Goal: Information Seeking & Learning: Learn about a topic

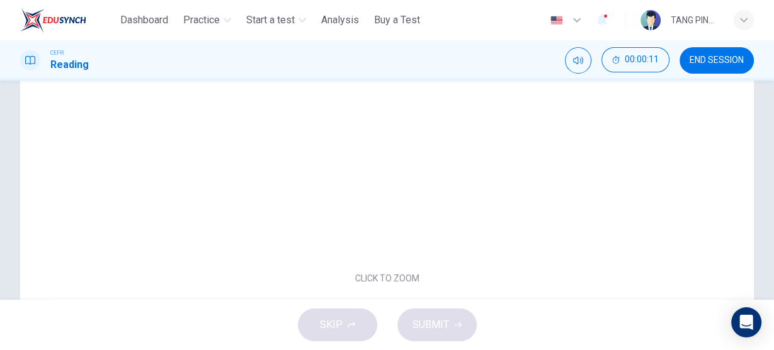
scroll to position [202, 0]
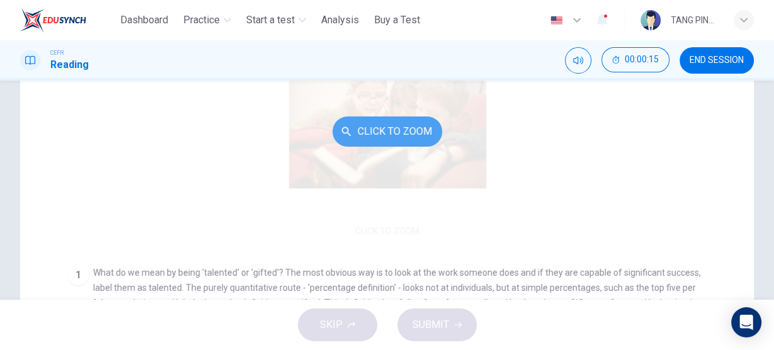
click at [419, 133] on button "Click to Zoom" at bounding box center [388, 132] width 110 height 30
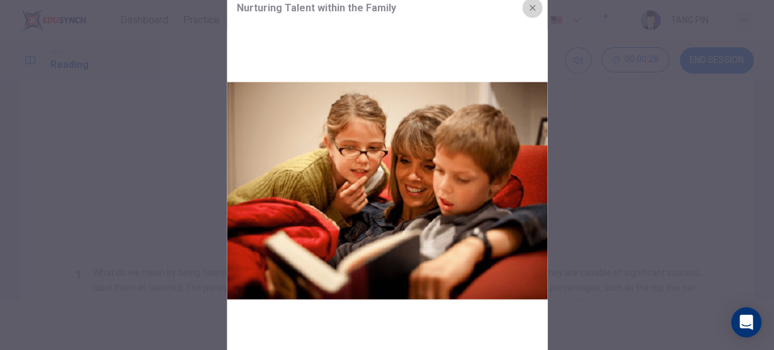
click at [530, 4] on icon "button" at bounding box center [532, 8] width 10 height 10
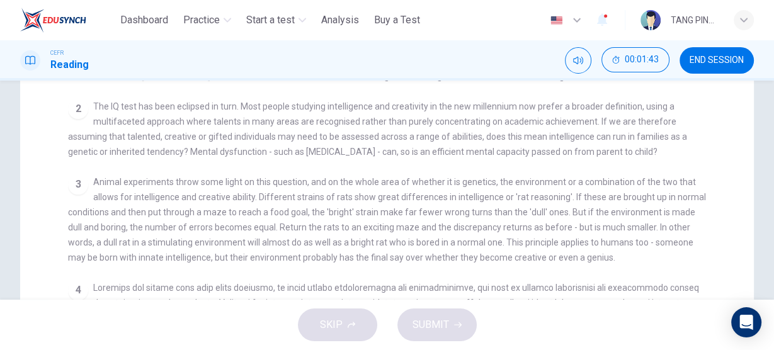
scroll to position [252, 0]
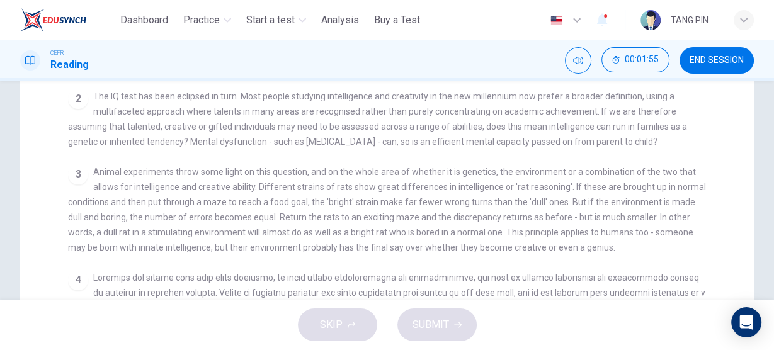
drag, startPoint x: 142, startPoint y: 115, endPoint x: 76, endPoint y: 112, distance: 66.2
click at [43, 113] on div "Questions 1 - 2 Over time, how have the approaches to defining 'talent' progres…" at bounding box center [387, 202] width 734 height 597
drag, startPoint x: 94, startPoint y: 111, endPoint x: 147, endPoint y: 112, distance: 52.9
click at [147, 112] on span "The IQ test has been eclipsed in turn. Most people studying intelligence and cr…" at bounding box center [377, 118] width 619 height 55
click at [576, 23] on icon "button" at bounding box center [576, 20] width 15 height 15
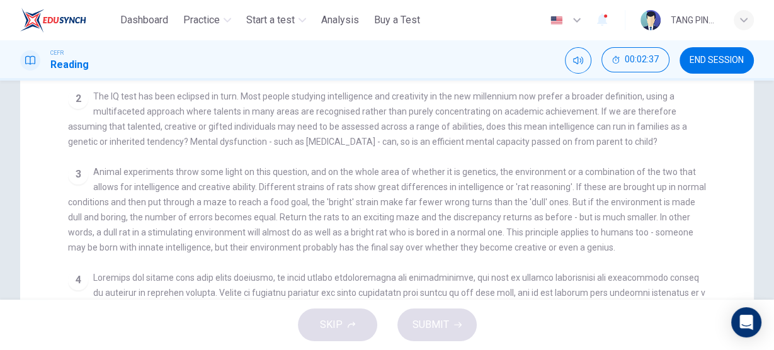
click at [440, 350] on div at bounding box center [387, 350] width 774 height 0
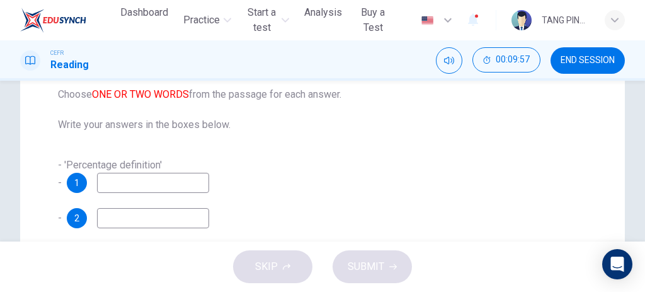
scroll to position [210, 0]
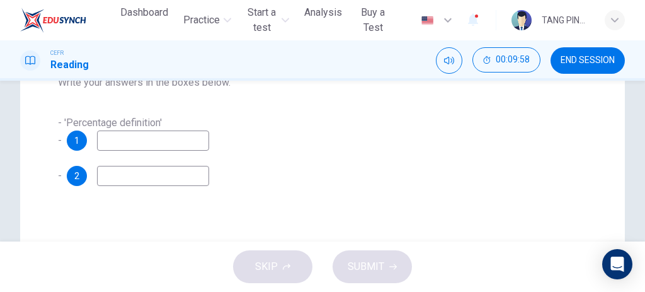
click at [148, 144] on input at bounding box center [153, 140] width 112 height 20
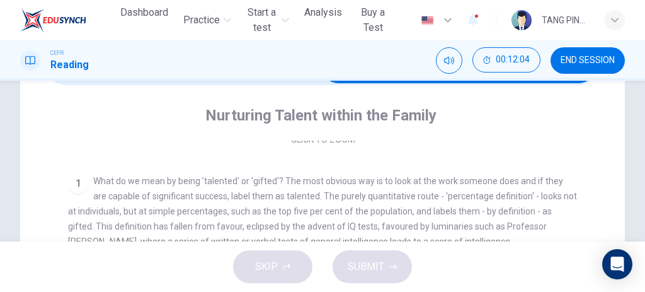
drag, startPoint x: 278, startPoint y: 213, endPoint x: 409, endPoint y: 208, distance: 131.7
click at [409, 208] on span "What do we mean by being 'talented' or 'gifted'? The most obvious way is to loo…" at bounding box center [322, 211] width 509 height 71
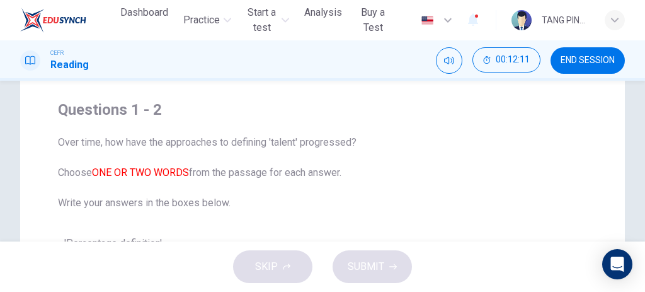
scroll to position [126, 0]
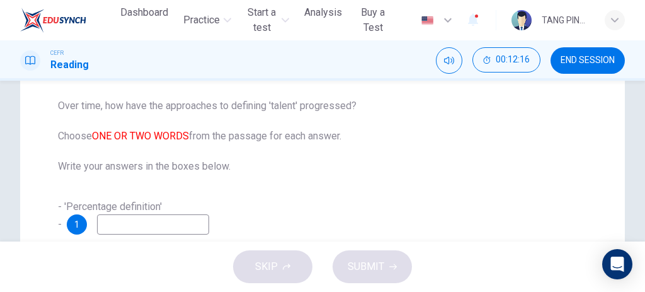
click at [202, 222] on input at bounding box center [153, 224] width 112 height 20
type input "*"
type input "********"
click at [280, 198] on div "Questions 1 - 2 Over time, how have the approaches to defining 'talent' progres…" at bounding box center [322, 166] width 549 height 227
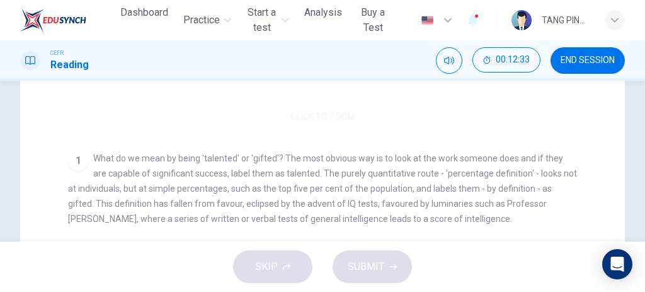
scroll to position [168, 0]
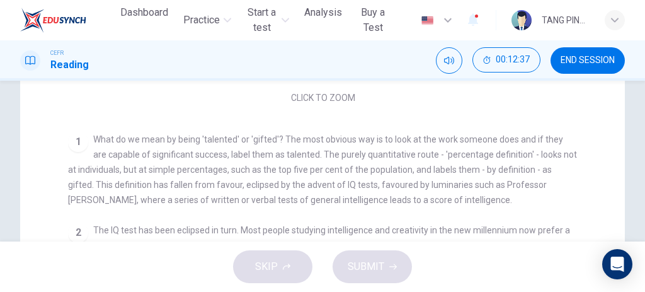
drag, startPoint x: 368, startPoint y: 156, endPoint x: 461, endPoint y: 152, distance: 93.3
click at [461, 152] on span "What do we mean by being 'talented' or 'gifted'? The most obvious way is to loo…" at bounding box center [322, 169] width 509 height 71
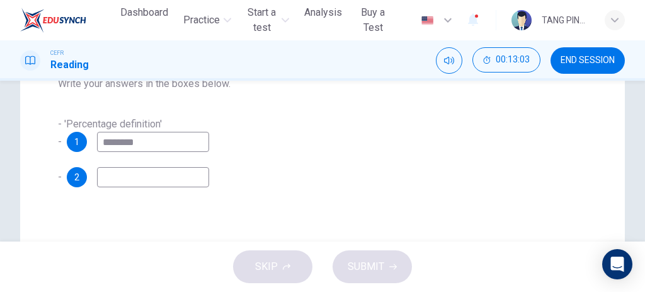
scroll to position [210, 0]
click at [125, 178] on input at bounding box center [153, 176] width 112 height 20
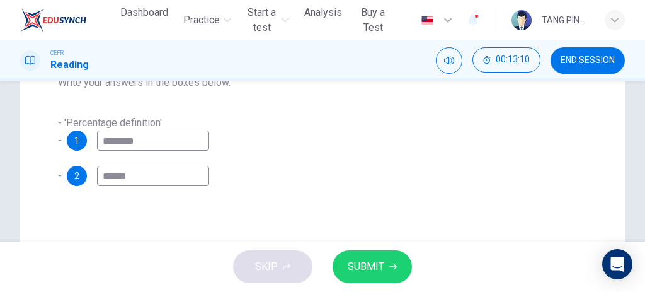
type input "******"
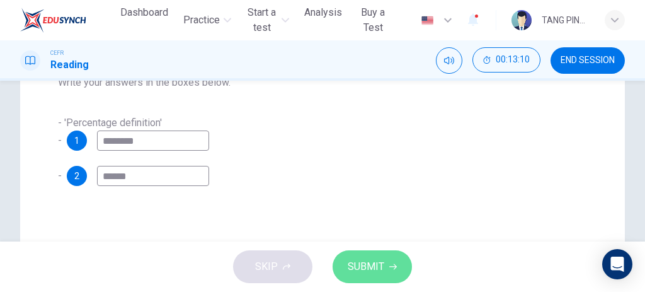
click at [353, 256] on button "SUBMIT" at bounding box center [372, 266] width 79 height 33
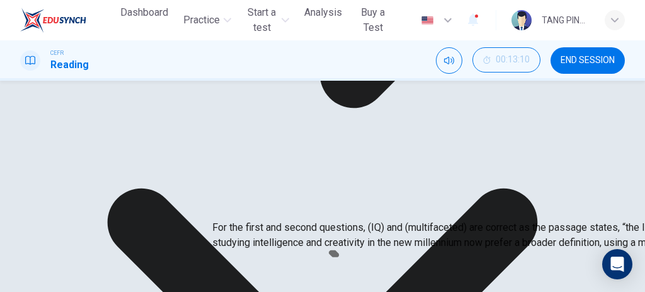
scroll to position [126, 0]
drag, startPoint x: 370, startPoint y: 173, endPoint x: 360, endPoint y: 173, distance: 10.1
click at [360, 220] on p "For the first and second questions, (IQ) and (multifaceted) are correct as the …" at bounding box center [534, 235] width 645 height 30
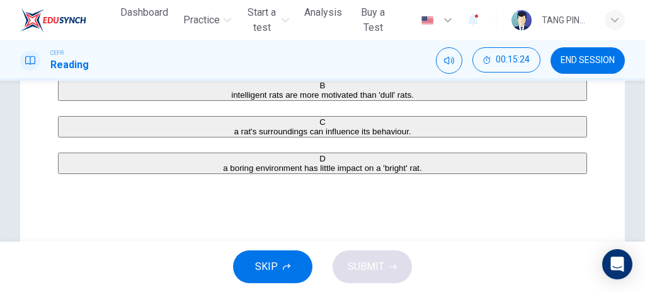
scroll to position [210, 0]
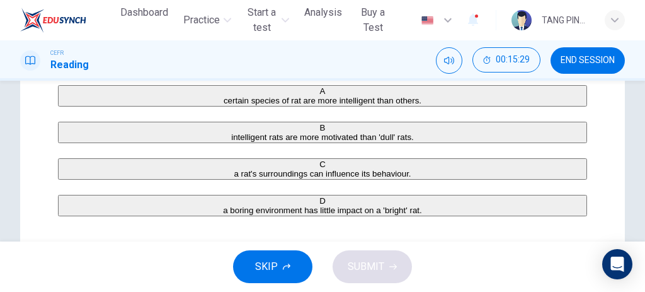
click at [184, 180] on button "C a rat's surroundings can influence its behaviour." at bounding box center [322, 168] width 529 height 21
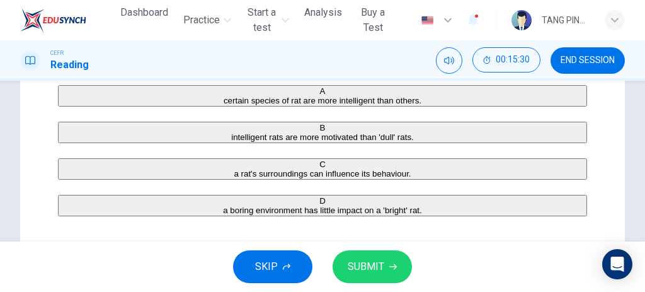
scroll to position [252, 0]
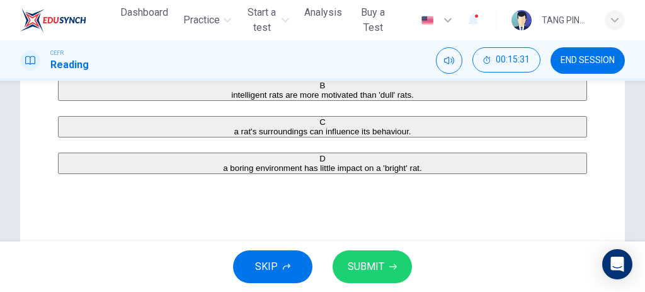
click at [389, 265] on icon "button" at bounding box center [393, 267] width 8 height 8
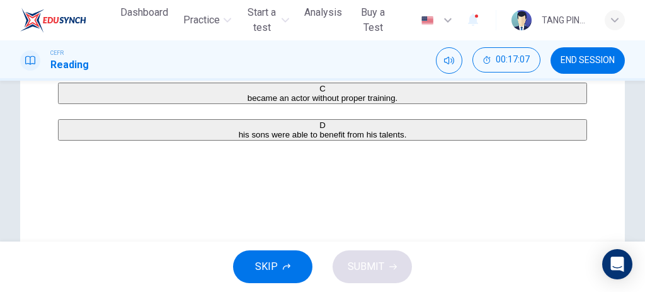
scroll to position [294, 0]
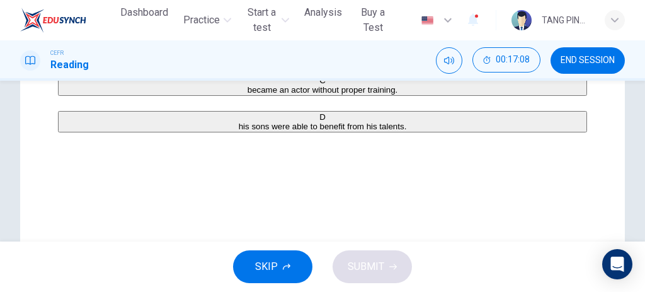
click at [276, 131] on span "his sons were able to benefit from his talents." at bounding box center [323, 126] width 168 height 9
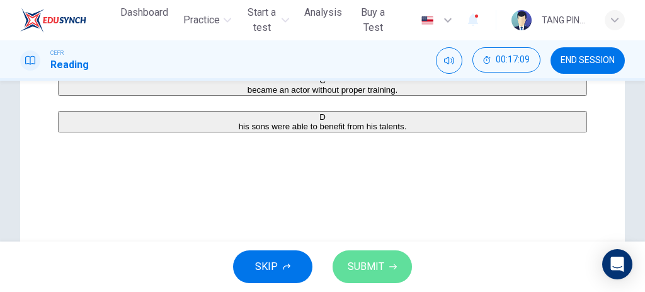
click at [384, 270] on button "SUBMIT" at bounding box center [372, 266] width 79 height 33
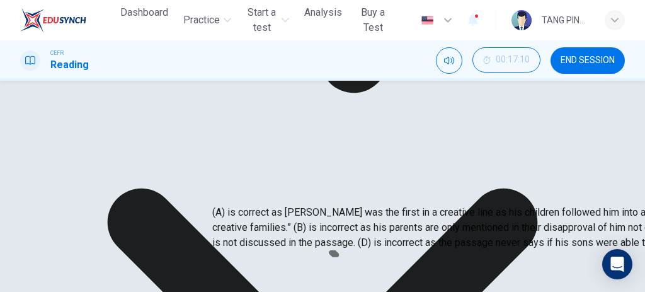
scroll to position [168, 0]
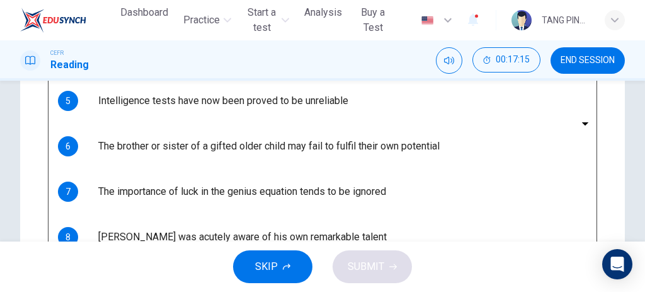
scroll to position [252, 0]
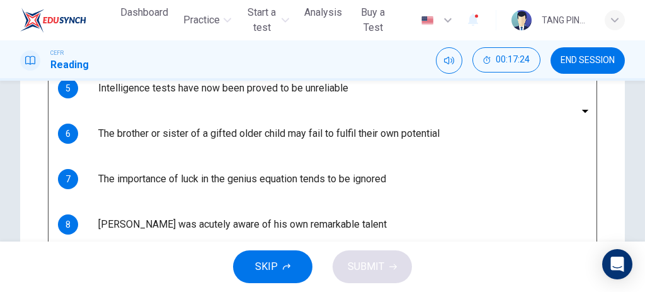
click at [147, 145] on body "This site uses cookies, as explained in our Privacy Policy . If you agree to th…" at bounding box center [322, 146] width 645 height 292
click at [255, 292] on div at bounding box center [322, 292] width 645 height 0
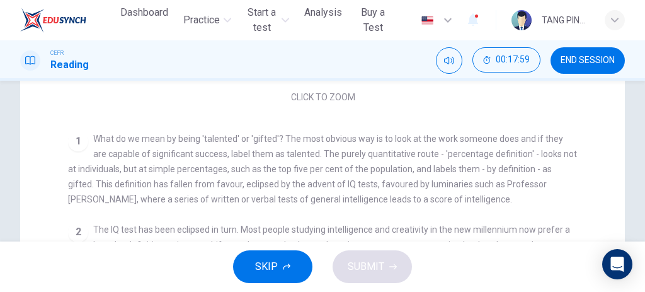
scroll to position [84, 0]
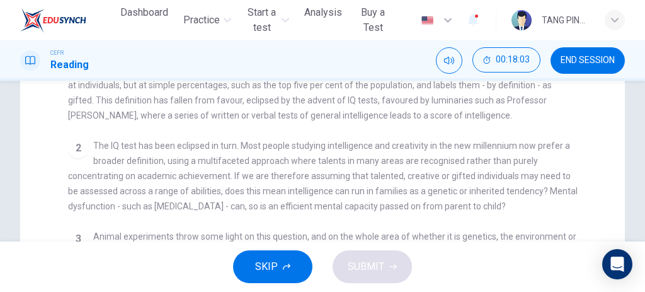
drag, startPoint x: 152, startPoint y: 166, endPoint x: 198, endPoint y: 166, distance: 46.6
click at [198, 166] on span "The IQ test has been eclipsed in turn. Most people studying intelligence and cr…" at bounding box center [323, 175] width 510 height 71
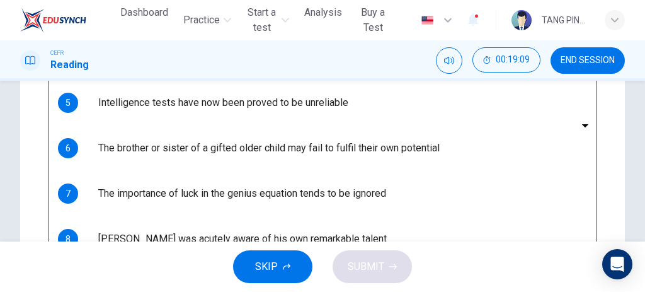
scroll to position [252, 0]
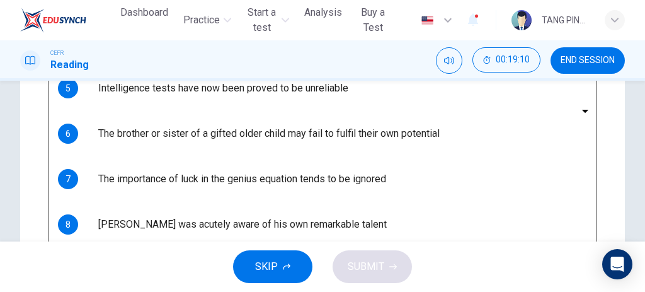
click at [127, 149] on body "This site uses cookies, as explained in our Privacy Policy . If you agree to th…" at bounding box center [322, 146] width 645 height 292
type input "*********"
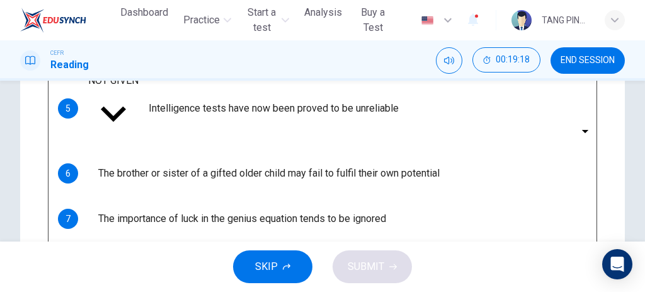
click at [105, 183] on body "This site uses cookies, as explained in our Privacy Policy . If you agree to th…" at bounding box center [322, 146] width 645 height 292
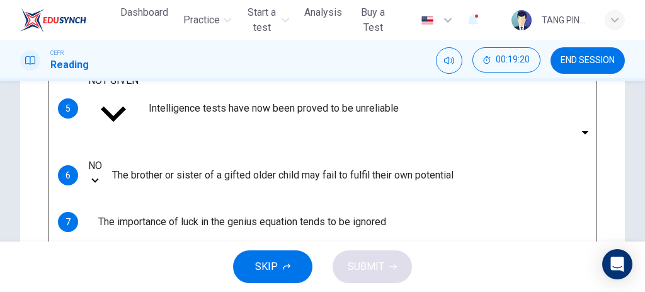
type input "**"
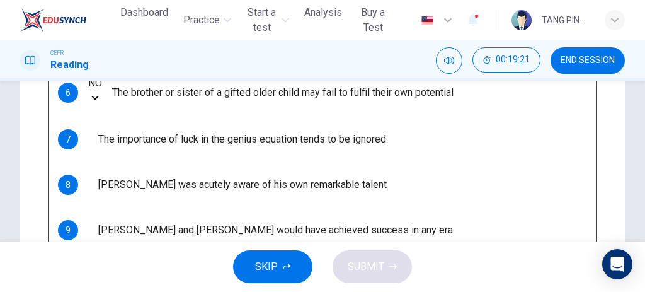
scroll to position [336, 0]
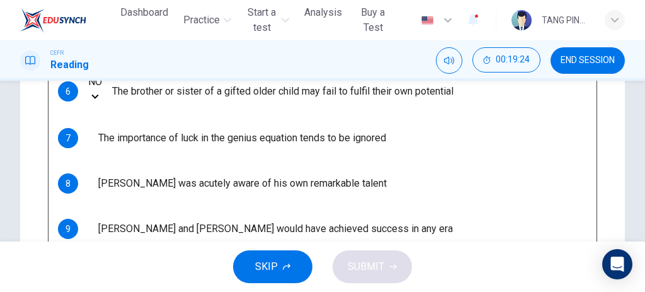
click at [138, 134] on body "This site uses cookies, as explained in our Privacy Policy . If you agree to th…" at bounding box center [322, 146] width 645 height 292
type input "**"
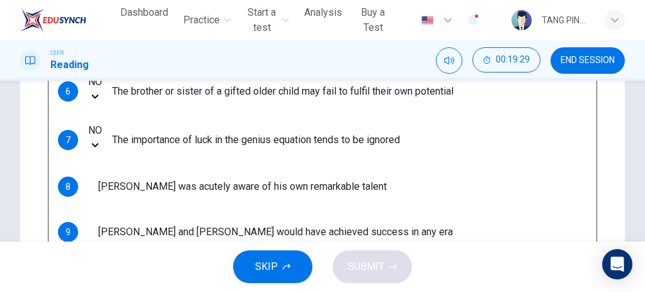
click at [134, 164] on body "This site uses cookies, as explained in our Privacy Policy . If you agree to th…" at bounding box center [322, 146] width 645 height 292
type input "***"
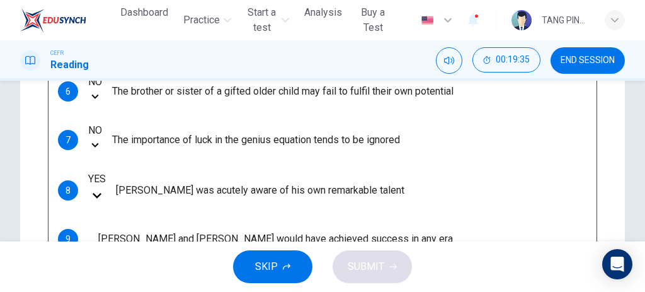
click at [96, 203] on body "This site uses cookies, as explained in our Privacy Policy . If you agree to th…" at bounding box center [322, 146] width 645 height 292
click at [606, 292] on div at bounding box center [322, 292] width 645 height 0
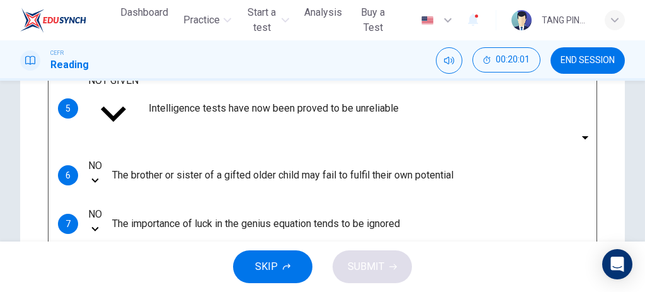
scroll to position [396, 0]
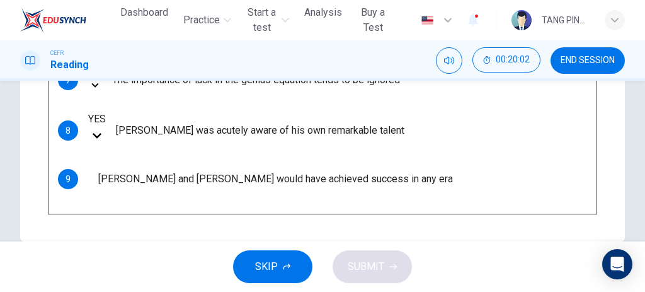
click at [125, 141] on body "This site uses cookies, as explained in our Privacy Policy . If you agree to th…" at bounding box center [322, 146] width 645 height 292
drag, startPoint x: 123, startPoint y: 161, endPoint x: 128, endPoint y: 176, distance: 15.9
type input "**"
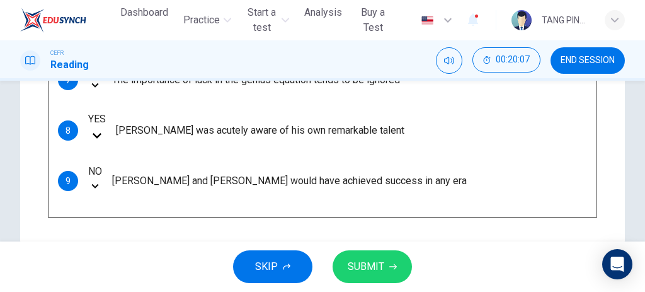
click at [374, 273] on span "SUBMIT" at bounding box center [366, 267] width 37 height 18
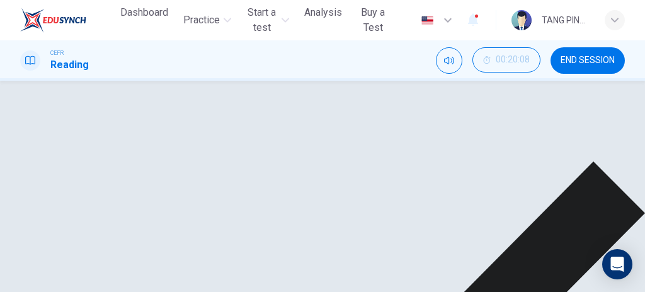
scroll to position [312, 0]
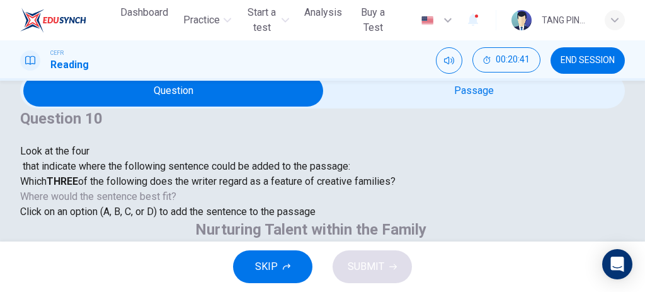
scroll to position [0, 0]
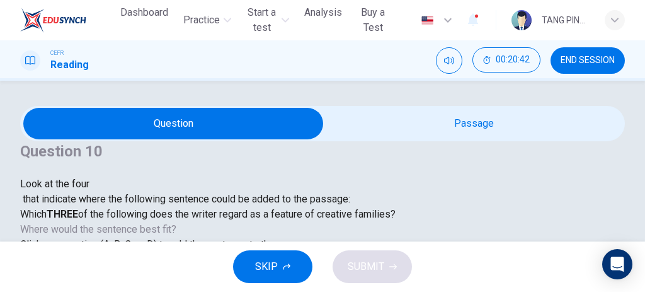
click at [131, 191] on div at bounding box center [207, 191] width 375 height 0
click at [40, 287] on div "1" at bounding box center [30, 297] width 20 height 20
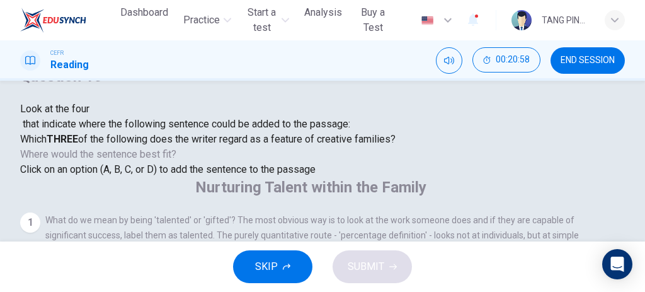
scroll to position [117, 0]
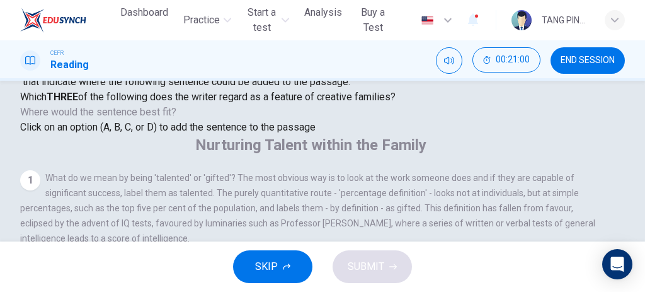
click at [134, 133] on span "Click on an option (A, B, C, or D) to add the sentence to the passage" at bounding box center [167, 127] width 295 height 12
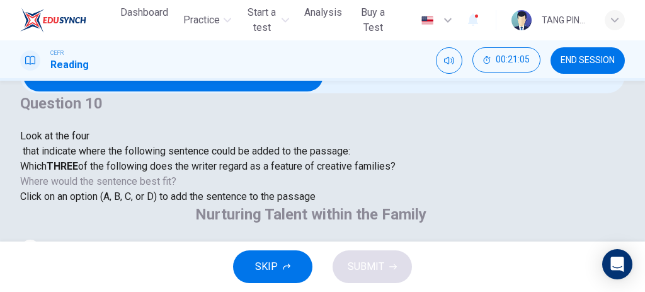
scroll to position [0, 0]
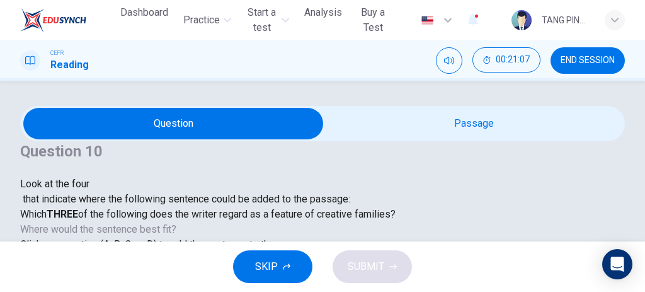
click at [130, 191] on div at bounding box center [207, 191] width 375 height 0
click at [40, 287] on div "1" at bounding box center [30, 297] width 20 height 20
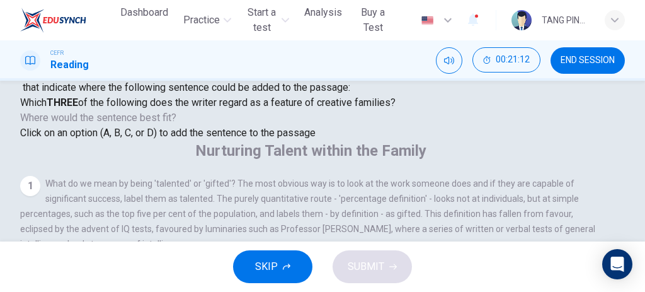
scroll to position [126, 0]
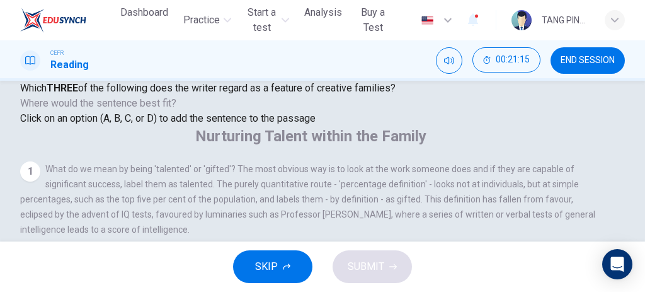
click at [173, 124] on span "Click on an option (A, B, C, or D) to add the sentence to the passage" at bounding box center [167, 118] width 295 height 12
click at [135, 124] on span "Click on an option (A, B, C, or D) to add the sentence to the passage" at bounding box center [167, 118] width 295 height 12
click at [147, 124] on span "Click on an option (A, B, C, or D) to add the sentence to the passage" at bounding box center [167, 118] width 295 height 12
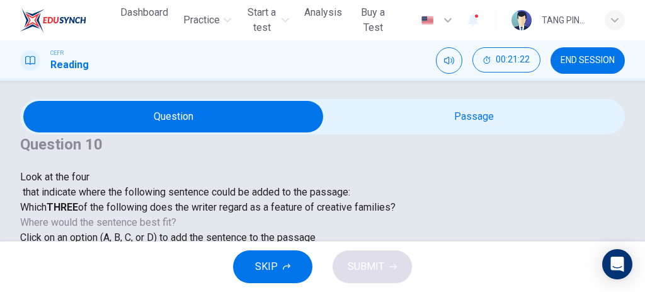
scroll to position [0, 0]
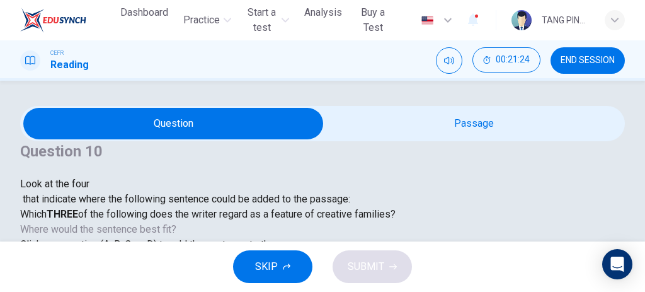
click at [40, 287] on div "1" at bounding box center [30, 297] width 20 height 20
drag, startPoint x: 371, startPoint y: 171, endPoint x: 527, endPoint y: 171, distance: 156.2
click at [40, 287] on div "1" at bounding box center [30, 297] width 20 height 20
click at [304, 188] on div "Question 10 Look at the four that indicate where the following sentence could b…" at bounding box center [207, 196] width 375 height 111
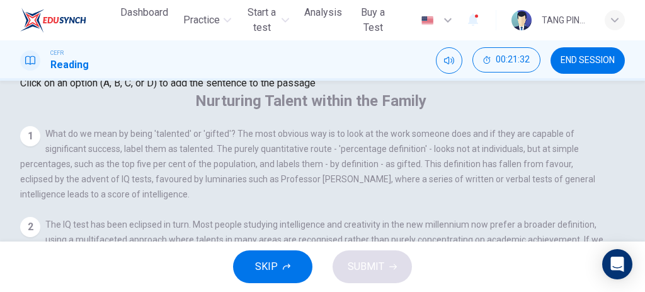
scroll to position [210, 0]
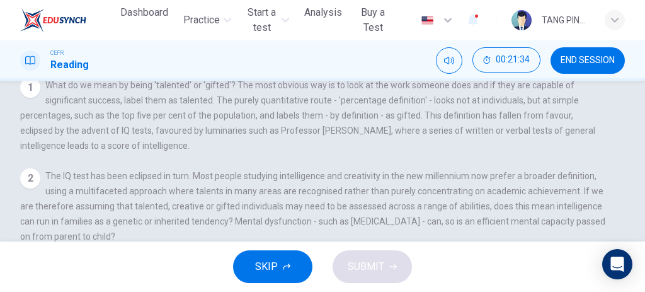
click at [278, 265] on button "SKIP" at bounding box center [272, 266] width 79 height 33
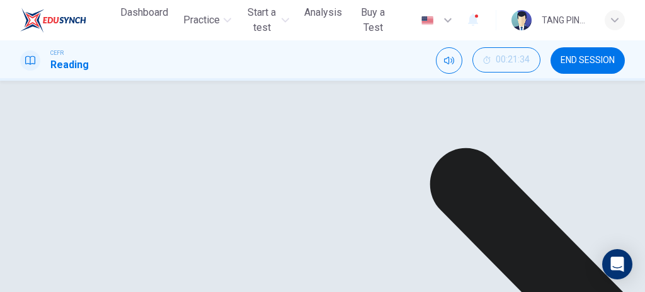
click at [169, 124] on span "Click on an option (A, B, C, or D) to add the sentence to the passage" at bounding box center [167, 118] width 295 height 12
drag, startPoint x: 262, startPoint y: 117, endPoint x: 290, endPoint y: 120, distance: 27.8
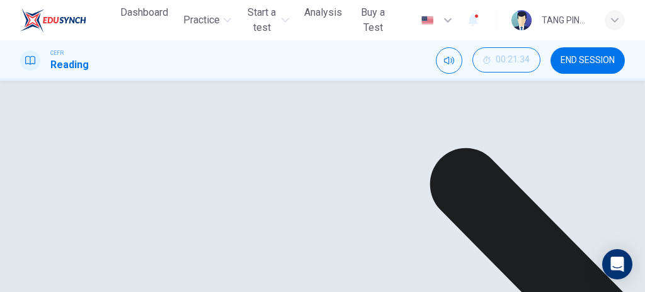
click at [290, 42] on div "Click on an option (A, B, C, or D) to add the sentence to the passage" at bounding box center [207, 34] width 375 height 15
click at [179, 25] on span "Where would the sentence best fit?" at bounding box center [99, 19] width 159 height 12
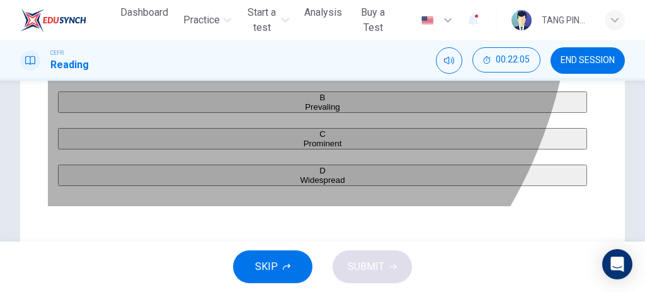
click at [300, 185] on span "Widespread" at bounding box center [322, 179] width 45 height 9
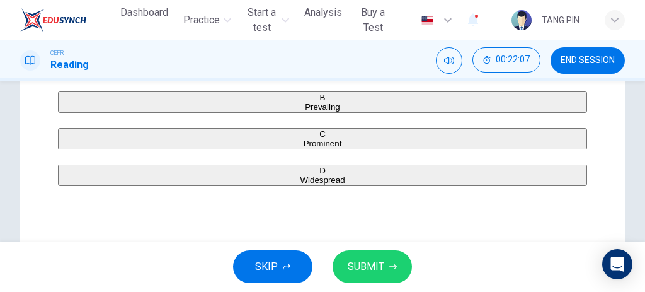
click at [379, 259] on span "SUBMIT" at bounding box center [366, 267] width 37 height 18
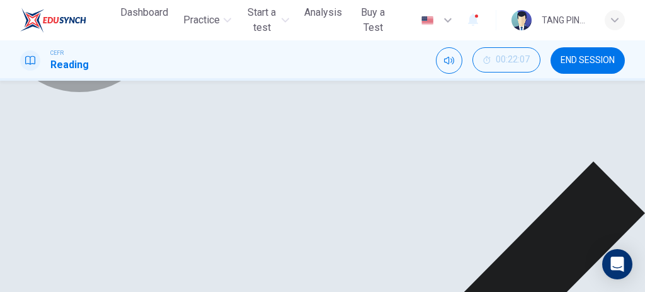
drag, startPoint x: 360, startPoint y: 258, endPoint x: 355, endPoint y: 254, distance: 6.7
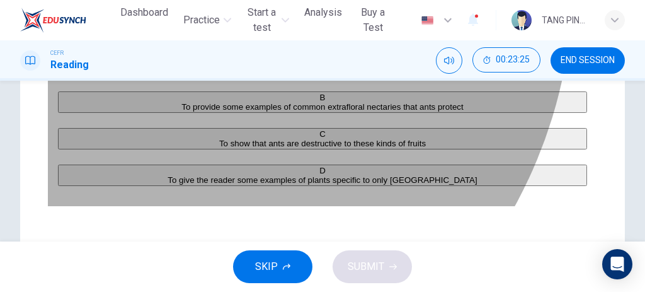
click at [181, 111] on span "To provide some examples of common extrafloral nectaries that ants protect" at bounding box center [322, 106] width 282 height 9
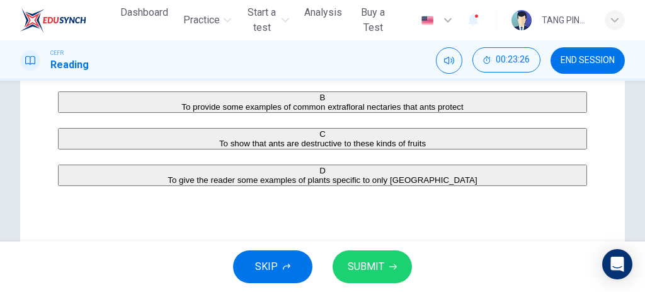
click at [389, 271] on button "SUBMIT" at bounding box center [372, 266] width 79 height 33
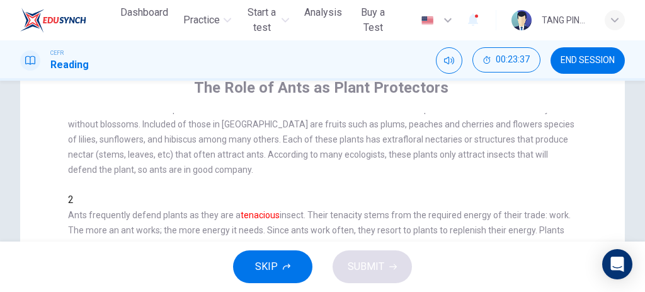
scroll to position [126, 0]
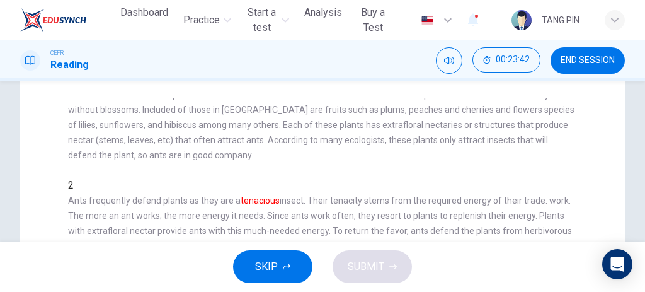
drag, startPoint x: 266, startPoint y: 190, endPoint x: 315, endPoint y: 190, distance: 49.1
click at [315, 195] on span "Ants frequently defend plants as they are a tenacious insect. Their tenacity st…" at bounding box center [320, 222] width 504 height 55
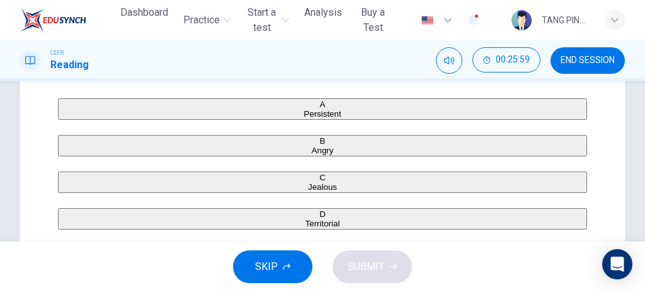
scroll to position [168, 0]
click at [304, 115] on span "Persistent" at bounding box center [322, 112] width 37 height 9
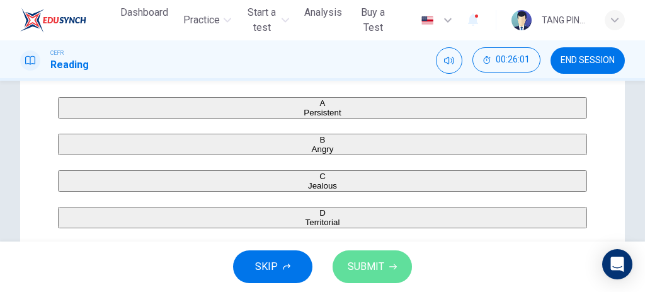
drag, startPoint x: 406, startPoint y: 266, endPoint x: 394, endPoint y: 196, distance: 70.8
click at [405, 266] on button "SUBMIT" at bounding box center [372, 266] width 79 height 33
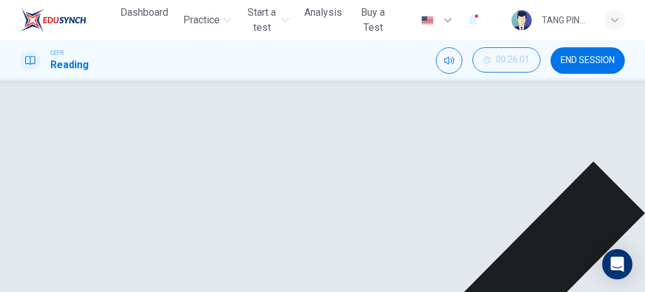
scroll to position [336, 0]
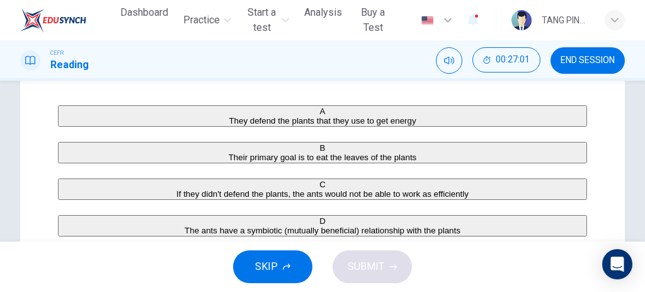
scroll to position [168, 0]
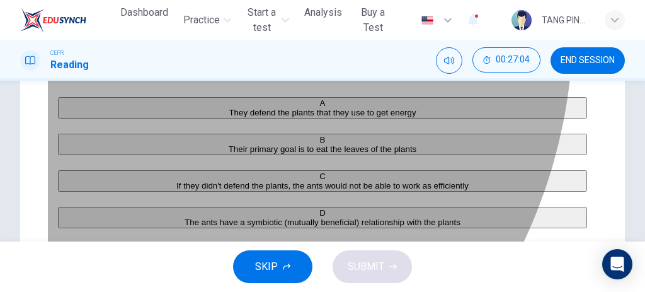
click at [70, 144] on div "B" at bounding box center [322, 139] width 527 height 9
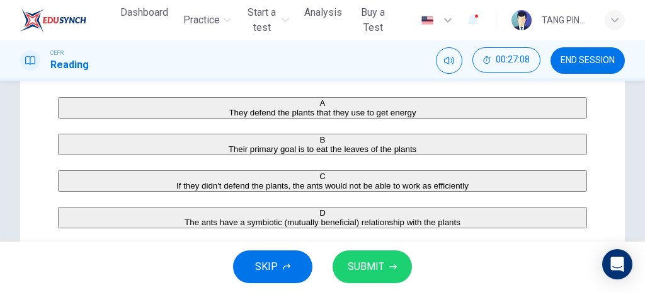
scroll to position [210, 0]
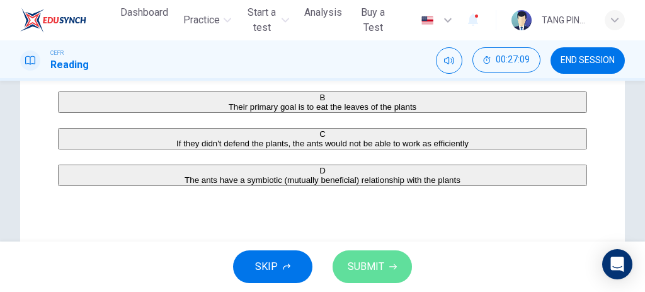
click at [385, 269] on button "SUBMIT" at bounding box center [372, 266] width 79 height 33
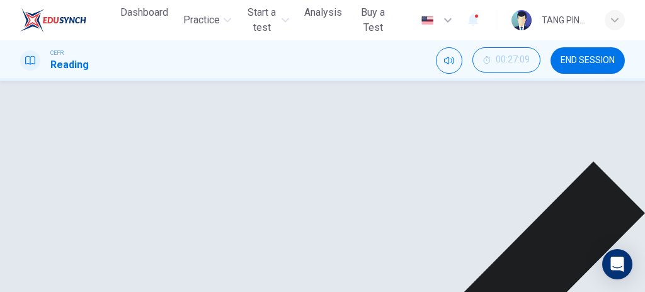
scroll to position [294, 0]
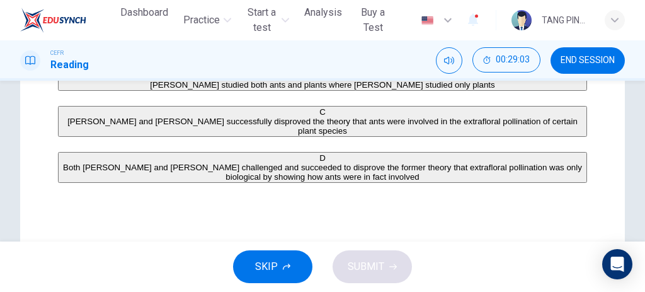
scroll to position [252, 0]
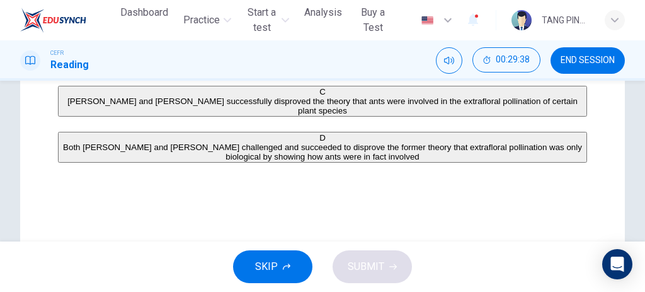
click at [181, 161] on span "Both [PERSON_NAME] and [PERSON_NAME] challenged and succeeded to disprove the f…" at bounding box center [322, 151] width 519 height 19
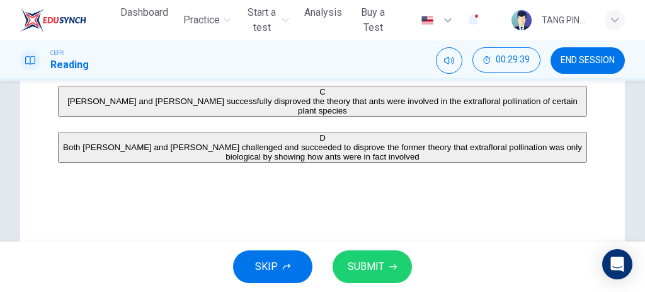
click at [385, 265] on button "SUBMIT" at bounding box center [372, 266] width 79 height 33
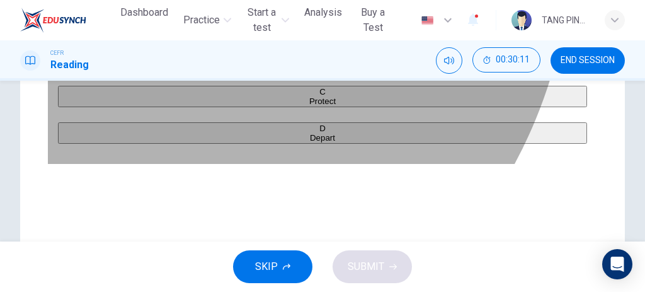
click at [309, 106] on span "Protect" at bounding box center [322, 100] width 26 height 9
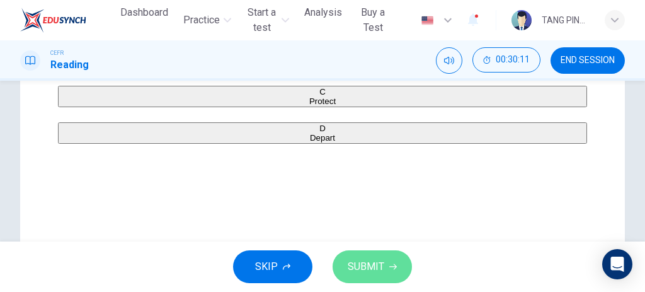
click at [362, 271] on span "SUBMIT" at bounding box center [366, 267] width 37 height 18
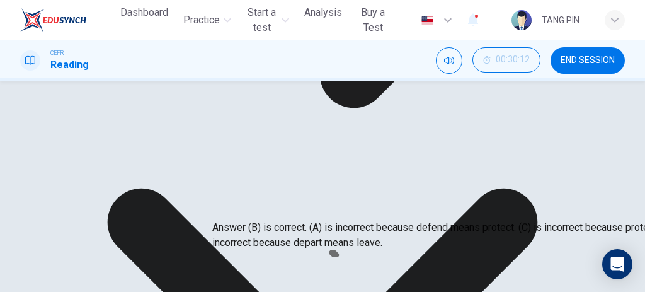
scroll to position [168, 0]
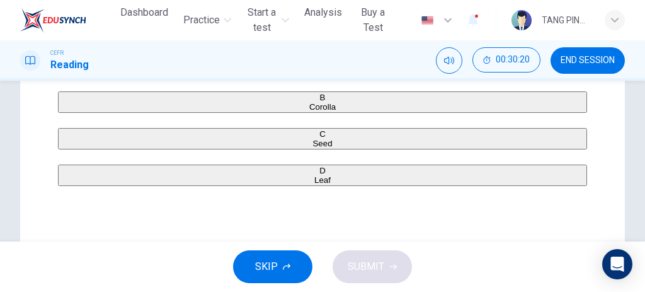
scroll to position [126, 0]
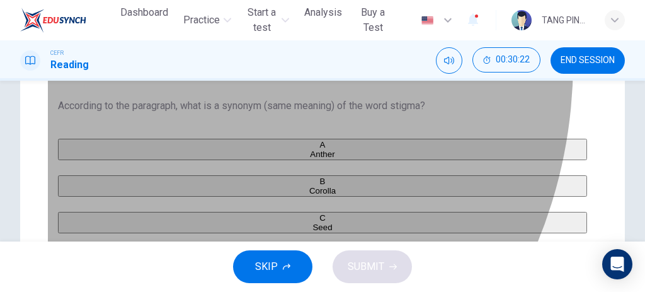
click at [310, 157] on span "Anther" at bounding box center [322, 153] width 25 height 9
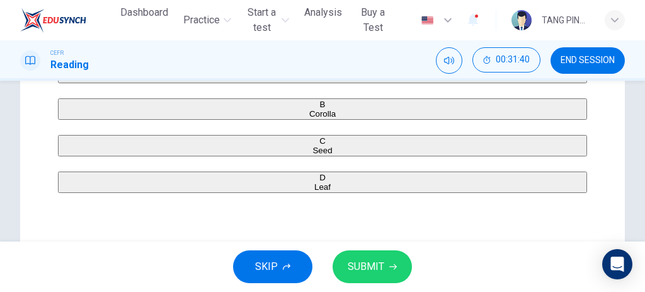
scroll to position [168, 0]
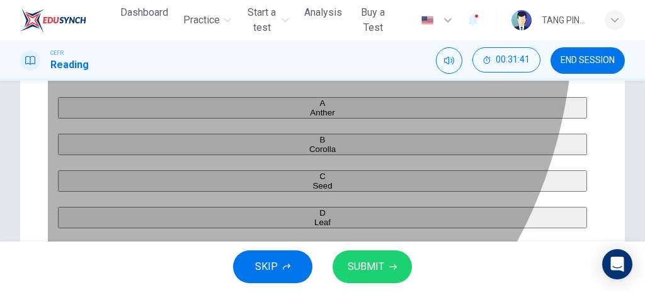
click at [309, 154] on span "Corolla" at bounding box center [322, 148] width 26 height 9
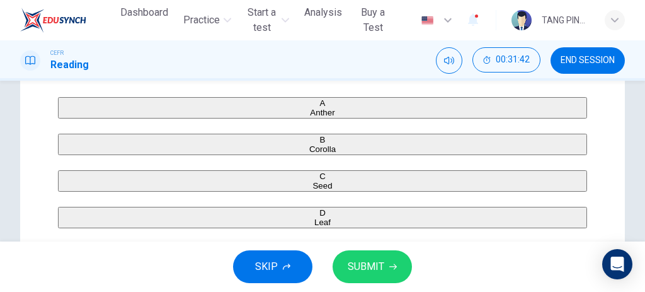
click at [338, 265] on button "SUBMIT" at bounding box center [372, 266] width 79 height 33
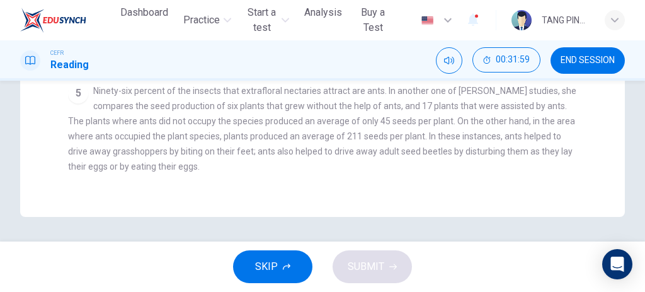
scroll to position [129, 0]
drag, startPoint x: 126, startPoint y: 154, endPoint x: 277, endPoint y: 151, distance: 151.2
click at [277, 151] on span "Ninety-six percent of the insects that extrafloral nectaries attract are ants. …" at bounding box center [322, 129] width 508 height 86
drag, startPoint x: 353, startPoint y: 152, endPoint x: 388, endPoint y: 152, distance: 34.6
click at [388, 152] on span "Ninety-six percent of the insects that extrafloral nectaries attract are ants. …" at bounding box center [322, 129] width 508 height 86
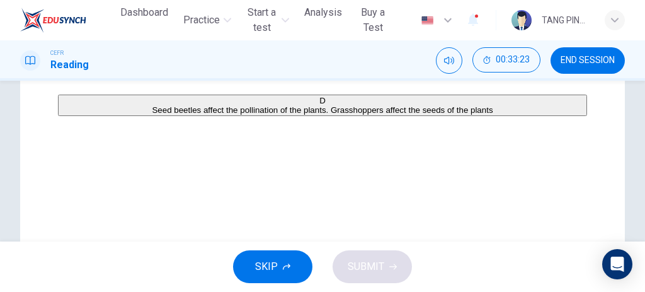
scroll to position [294, 0]
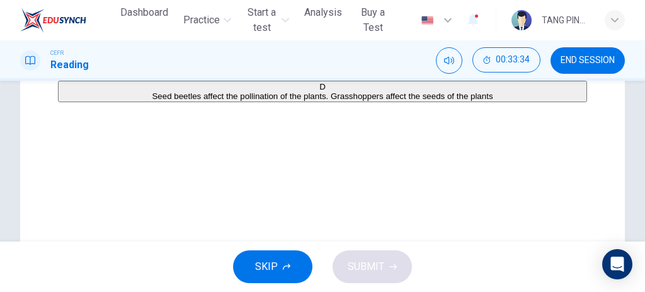
click at [310, 101] on span "Seed beetles affect the pollination of the plants. Grasshoppers affect the seed…" at bounding box center [322, 95] width 341 height 9
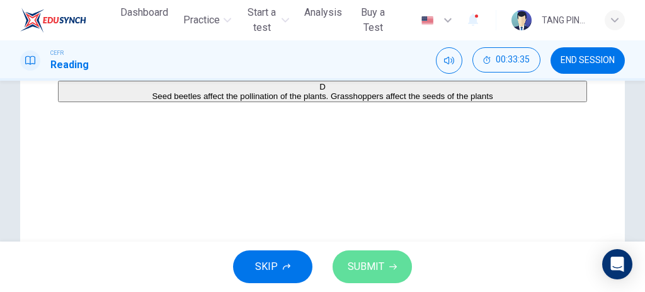
click at [378, 266] on span "SUBMIT" at bounding box center [366, 267] width 37 height 18
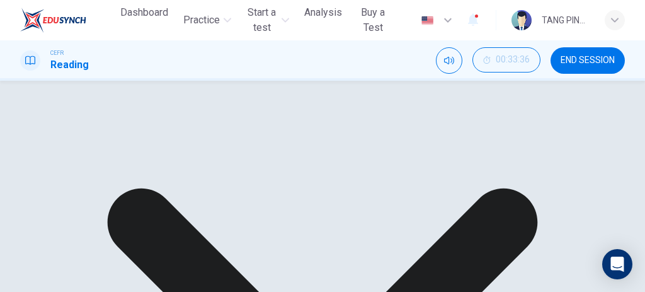
scroll to position [168, 0]
drag, startPoint x: 165, startPoint y: 116, endPoint x: 469, endPoint y: 110, distance: 303.6
click at [469, 110] on div "A Grasshoppers affect morning glories indirectly by eating their corolla, where…" at bounding box center [322, 162] width 529 height 131
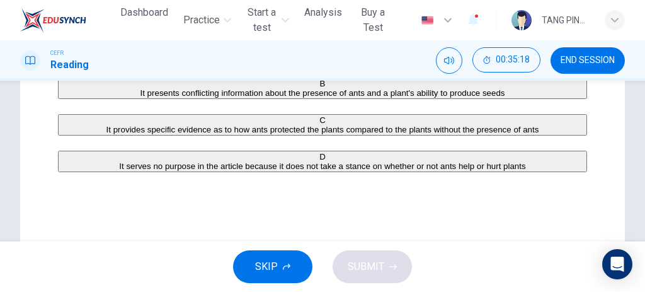
scroll to position [210, 0]
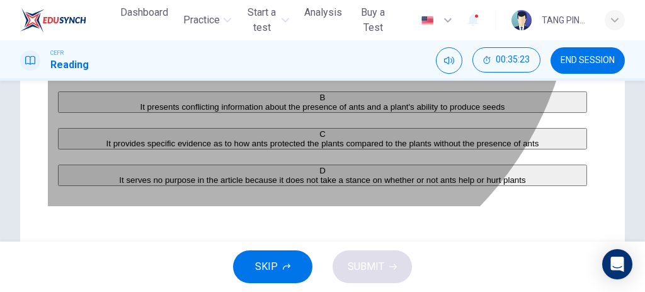
click at [250, 148] on span "It provides specific evidence as to how ants protected the plants compared to t…" at bounding box center [322, 143] width 433 height 9
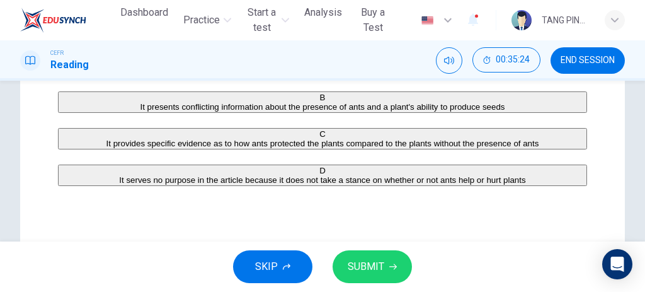
click at [363, 265] on span "SUBMIT" at bounding box center [366, 267] width 37 height 18
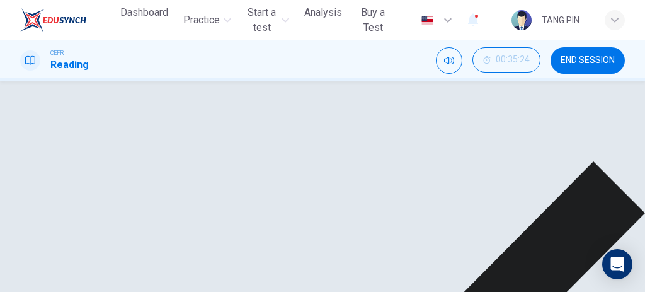
drag, startPoint x: 494, startPoint y: 261, endPoint x: 476, endPoint y: 246, distance: 24.6
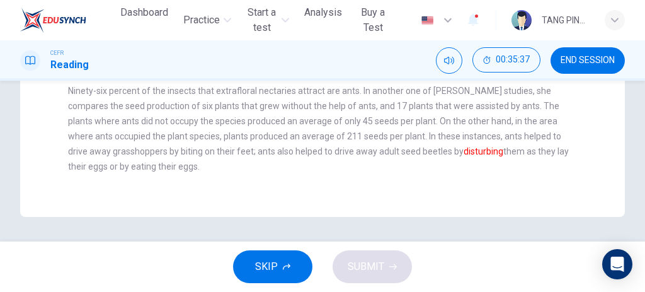
scroll to position [129, 0]
drag, startPoint x: 254, startPoint y: 149, endPoint x: 428, endPoint y: 153, distance: 174.5
click at [427, 153] on span "Ninety-six percent of the insects that extrafloral nectaries attract are ants. …" at bounding box center [318, 129] width 501 height 86
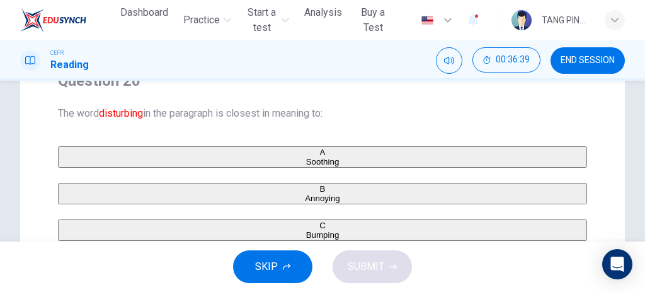
scroll to position [210, 0]
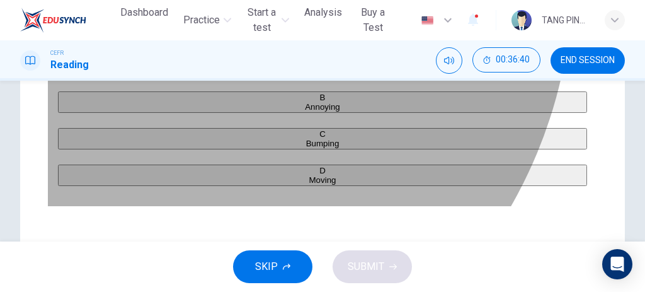
click at [306, 148] on span "Bumping" at bounding box center [322, 143] width 33 height 9
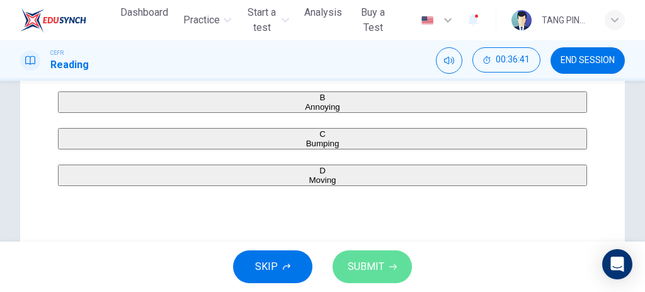
click at [389, 273] on button "SUBMIT" at bounding box center [372, 266] width 79 height 33
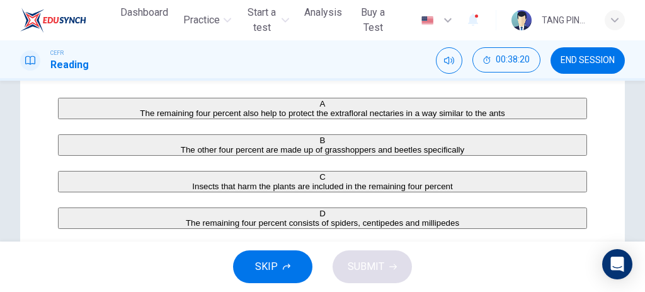
scroll to position [168, 0]
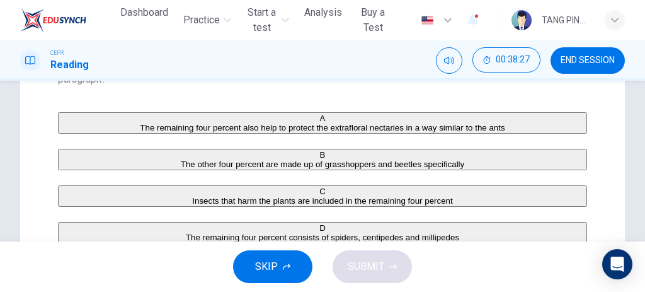
click at [433, 127] on span "The remaining four percent also help to protect the extrafloral nectaries in a …" at bounding box center [322, 127] width 365 height 9
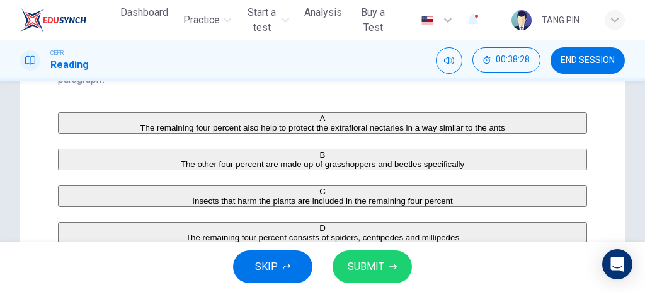
click at [380, 254] on button "SUBMIT" at bounding box center [372, 266] width 79 height 33
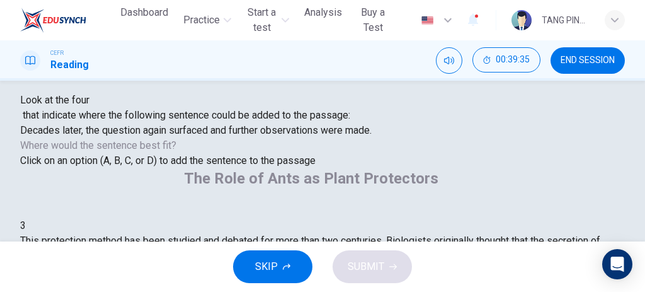
scroll to position [462, 0]
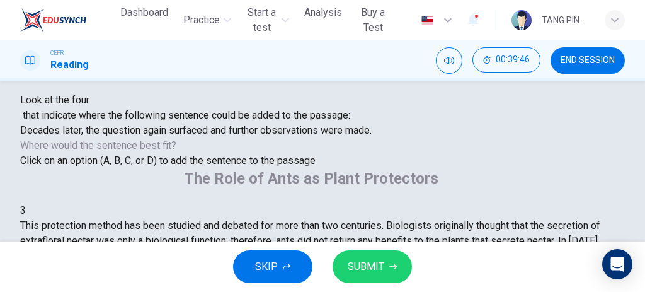
click at [380, 288] on div "SKIP SUBMIT" at bounding box center [322, 266] width 645 height 50
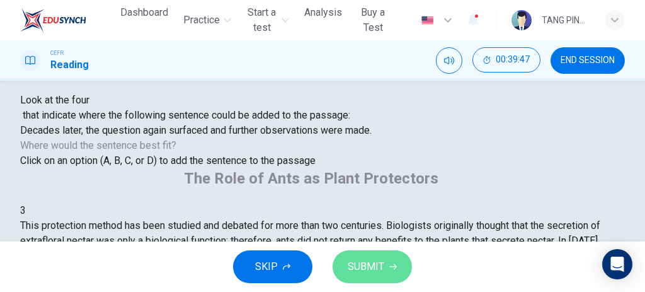
click at [380, 275] on span "SUBMIT" at bounding box center [366, 267] width 37 height 18
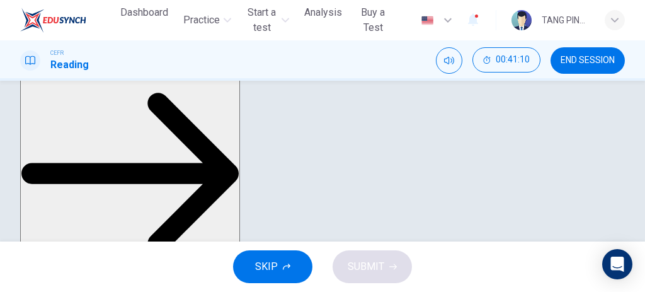
scroll to position [330, 0]
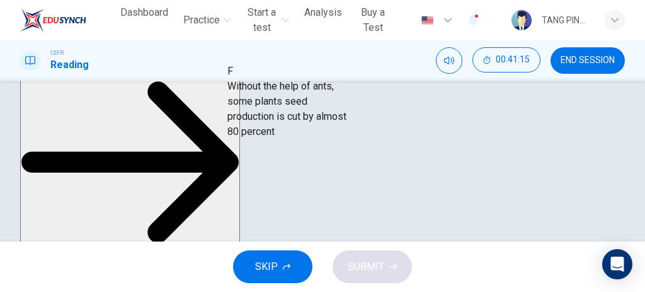
drag, startPoint x: 66, startPoint y: 164, endPoint x: 252, endPoint y: 118, distance: 191.9
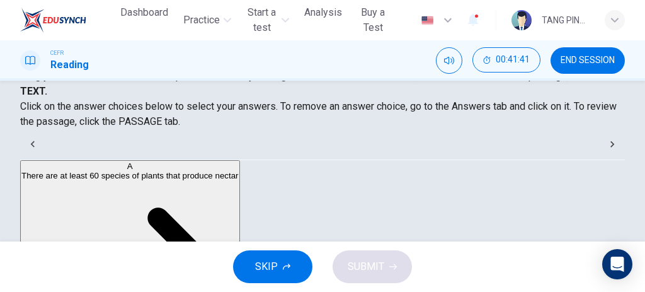
scroll to position [0, 0]
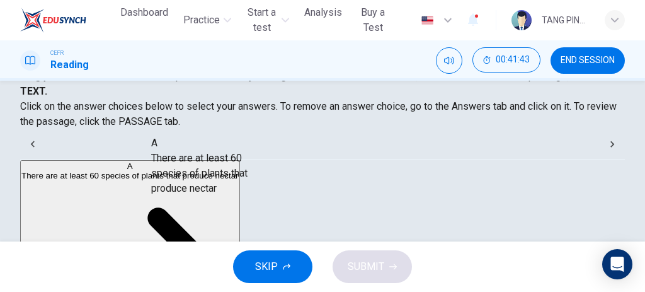
drag, startPoint x: 132, startPoint y: 188, endPoint x: 242, endPoint y: 173, distance: 111.2
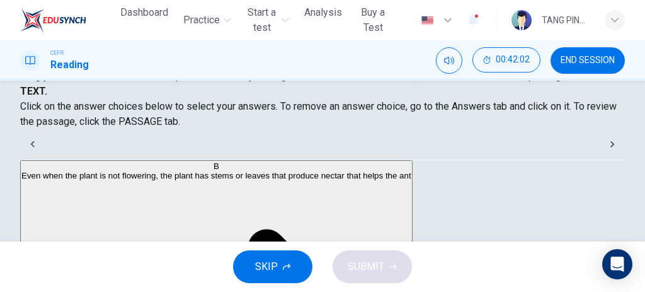
scroll to position [251, 0]
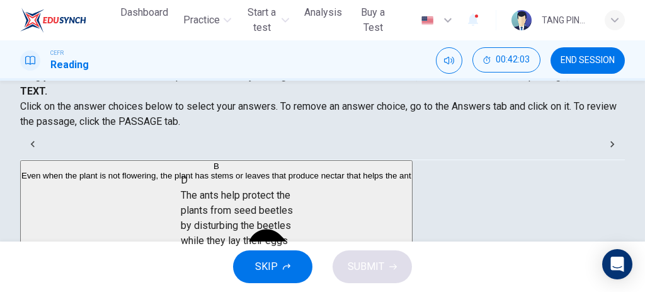
drag, startPoint x: 123, startPoint y: 177, endPoint x: 261, endPoint y: 197, distance: 139.4
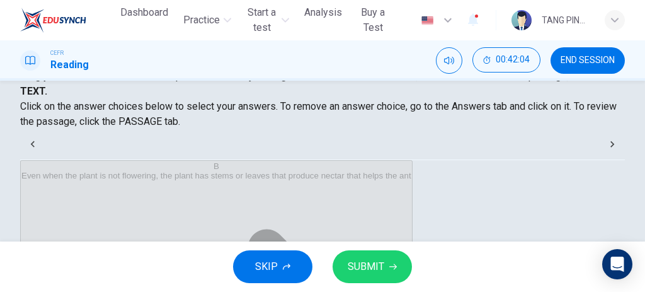
scroll to position [203, 0]
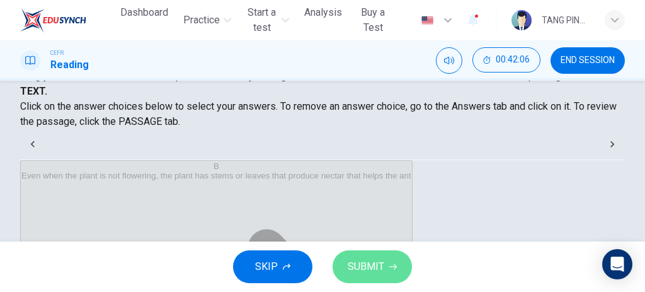
click at [381, 275] on button "SUBMIT" at bounding box center [372, 266] width 79 height 33
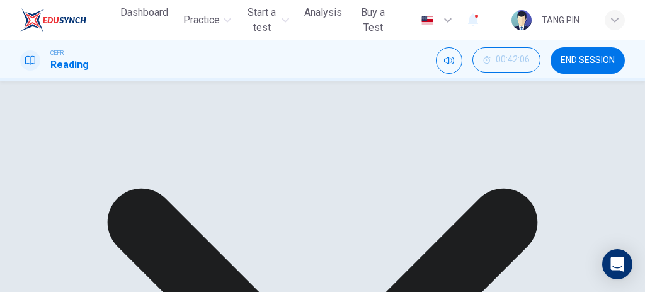
scroll to position [204, 0]
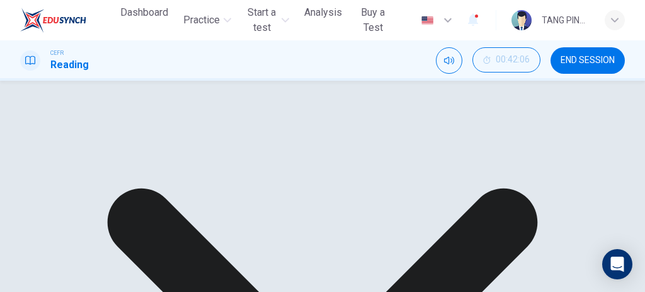
scroll to position [205, 0]
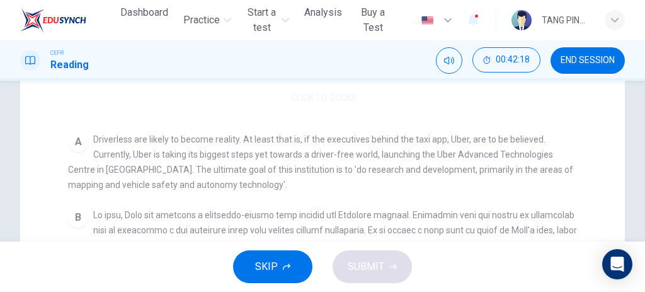
scroll to position [168, 0]
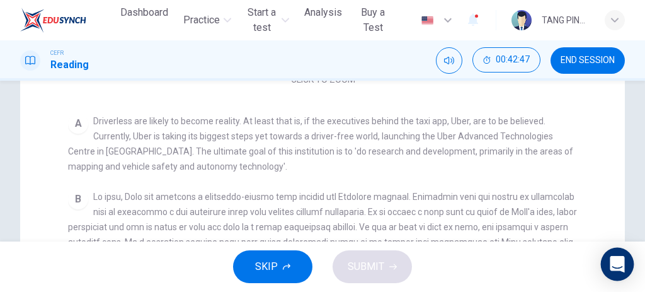
click at [622, 261] on icon "Open Intercom Messenger" at bounding box center [617, 264] width 14 height 16
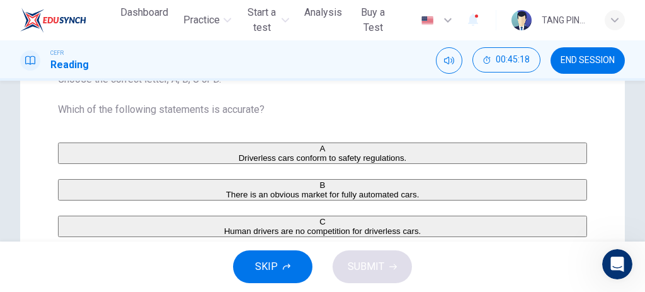
scroll to position [144, 0]
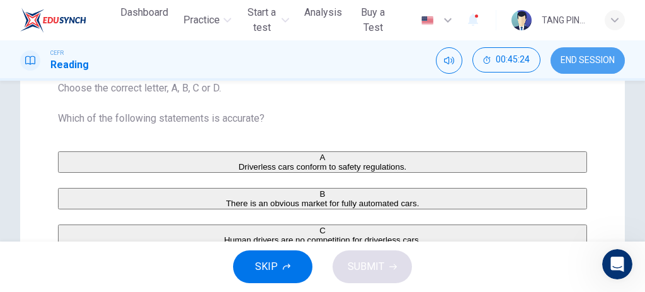
click at [586, 58] on span "END SESSION" at bounding box center [588, 60] width 54 height 10
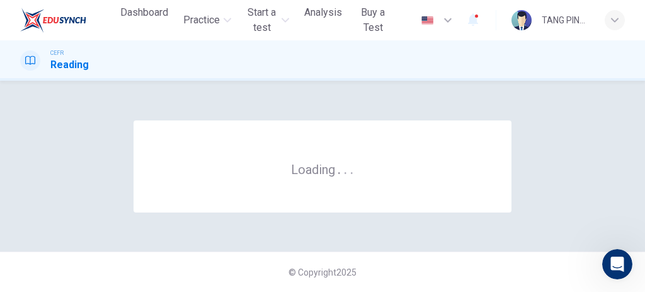
scroll to position [0, 0]
